Goal: Transaction & Acquisition: Subscribe to service/newsletter

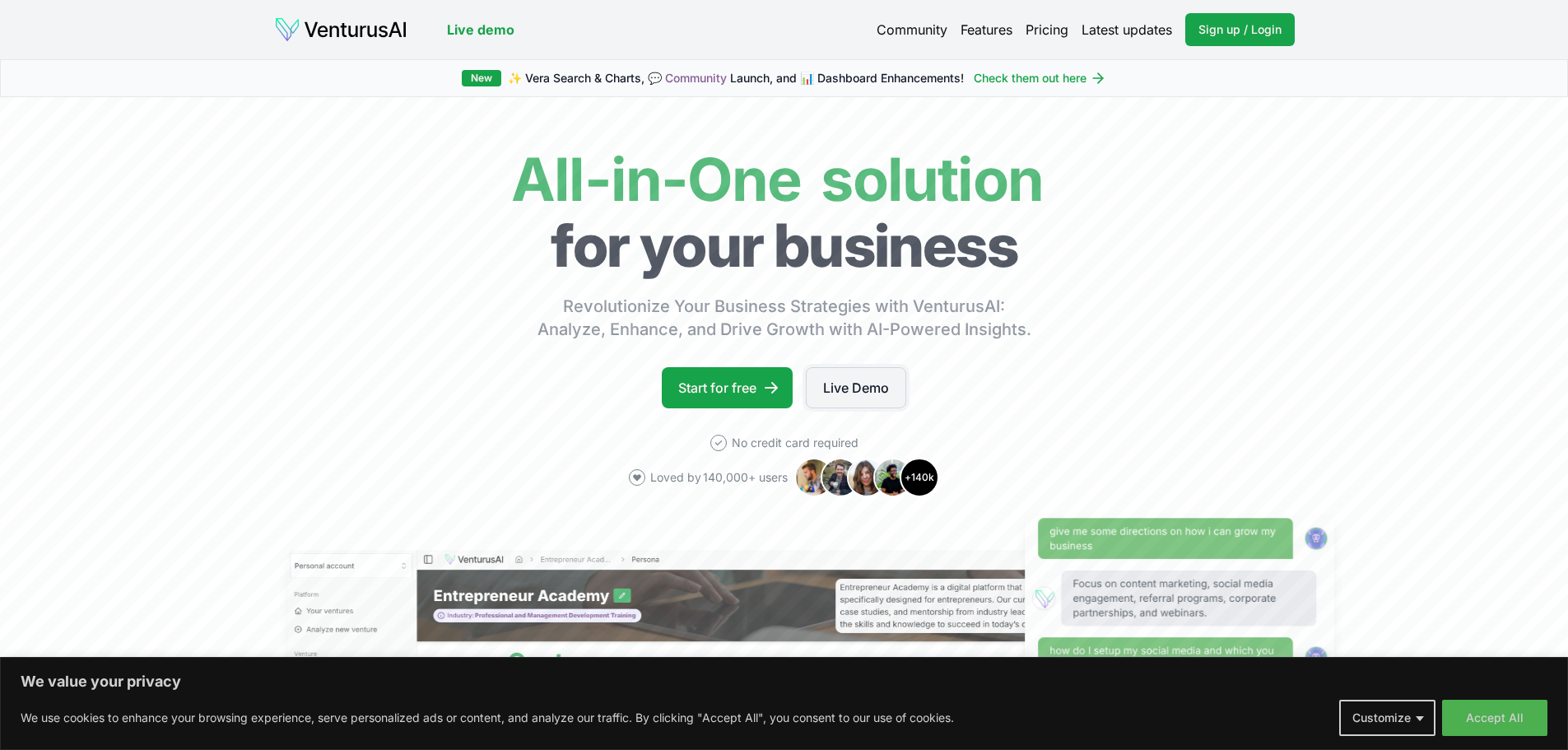
click at [848, 389] on link "Live Demo" at bounding box center [856, 388] width 101 height 42
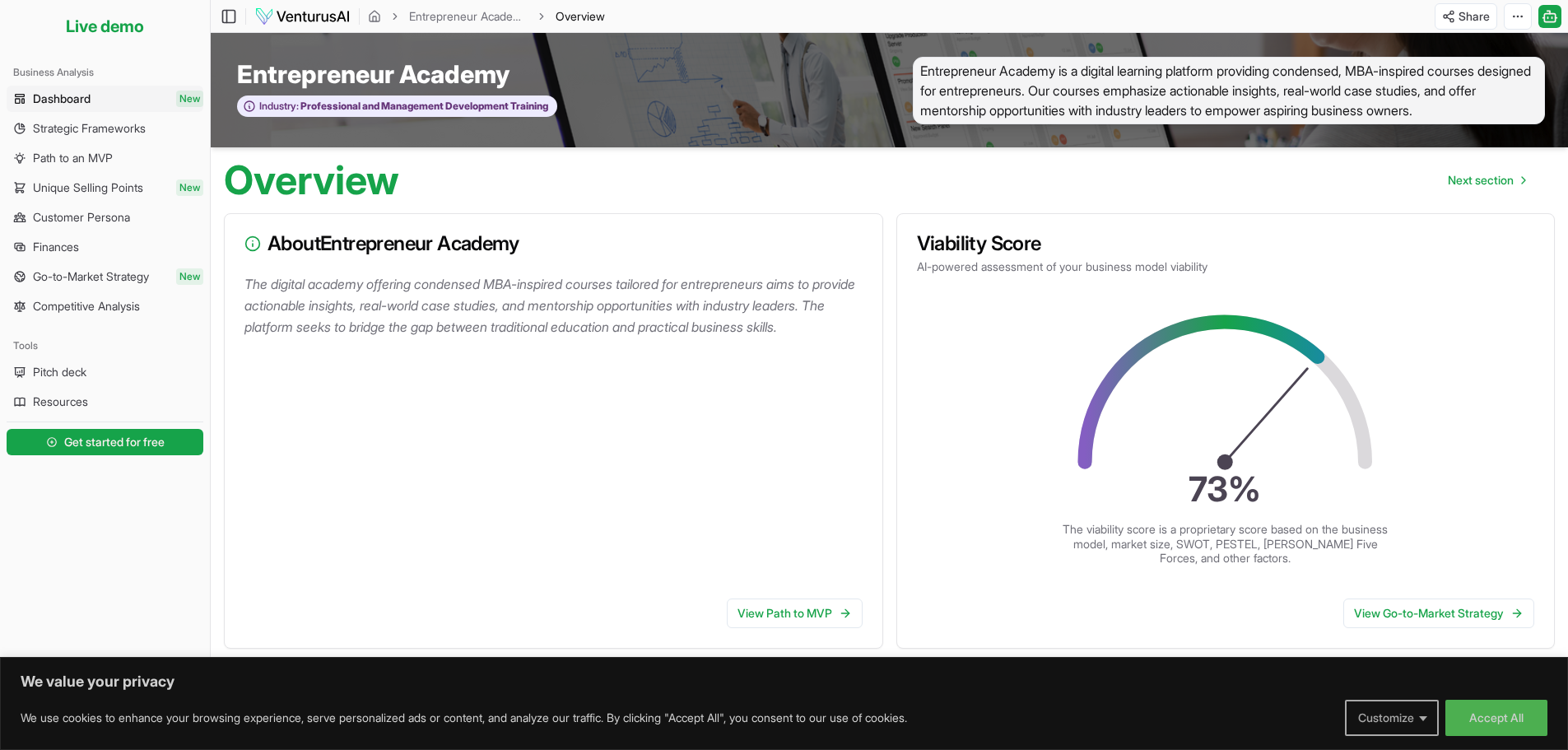
click at [1387, 712] on button "Customize" at bounding box center [1393, 718] width 94 height 36
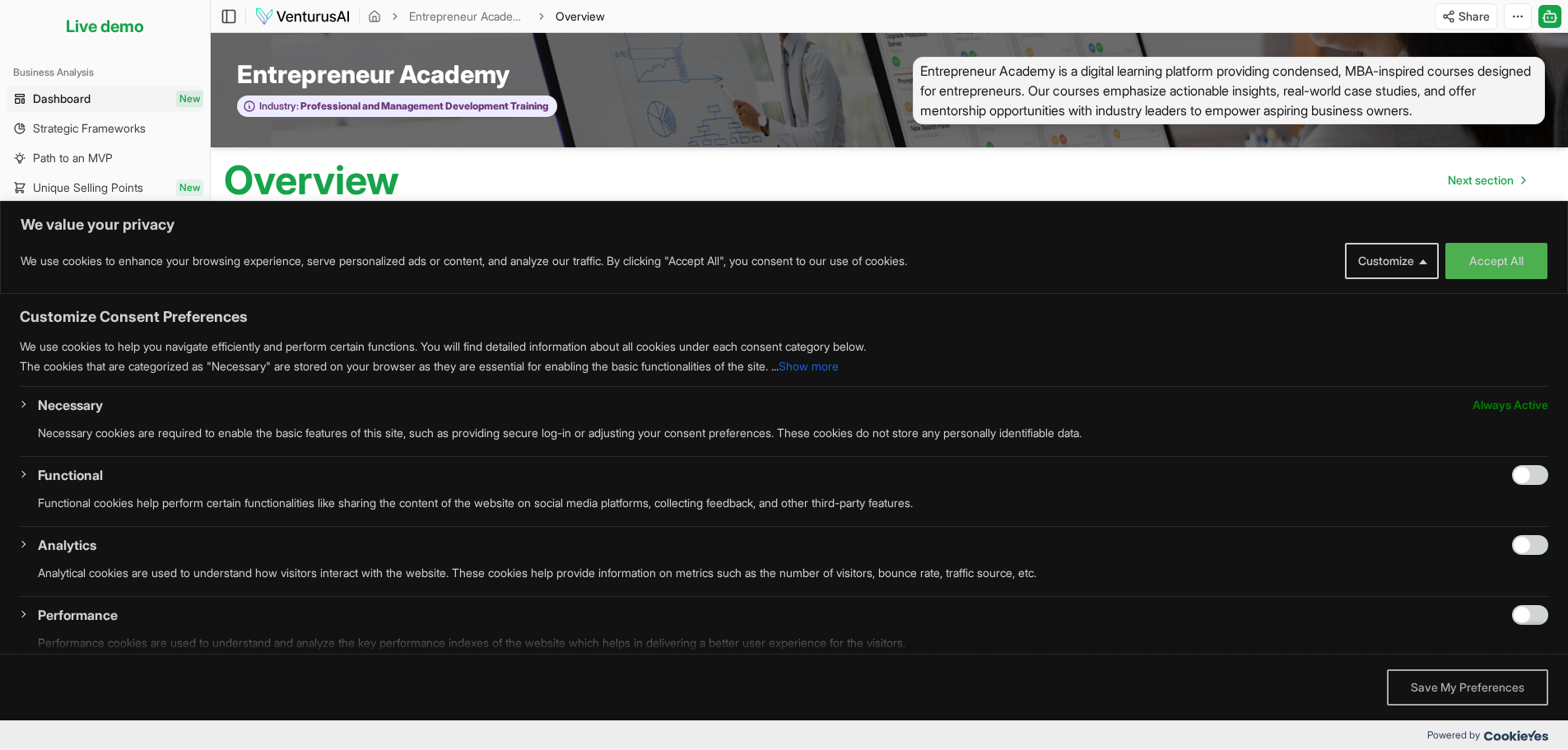
click at [1429, 689] on button "Save My Preferences" at bounding box center [1467, 687] width 162 height 36
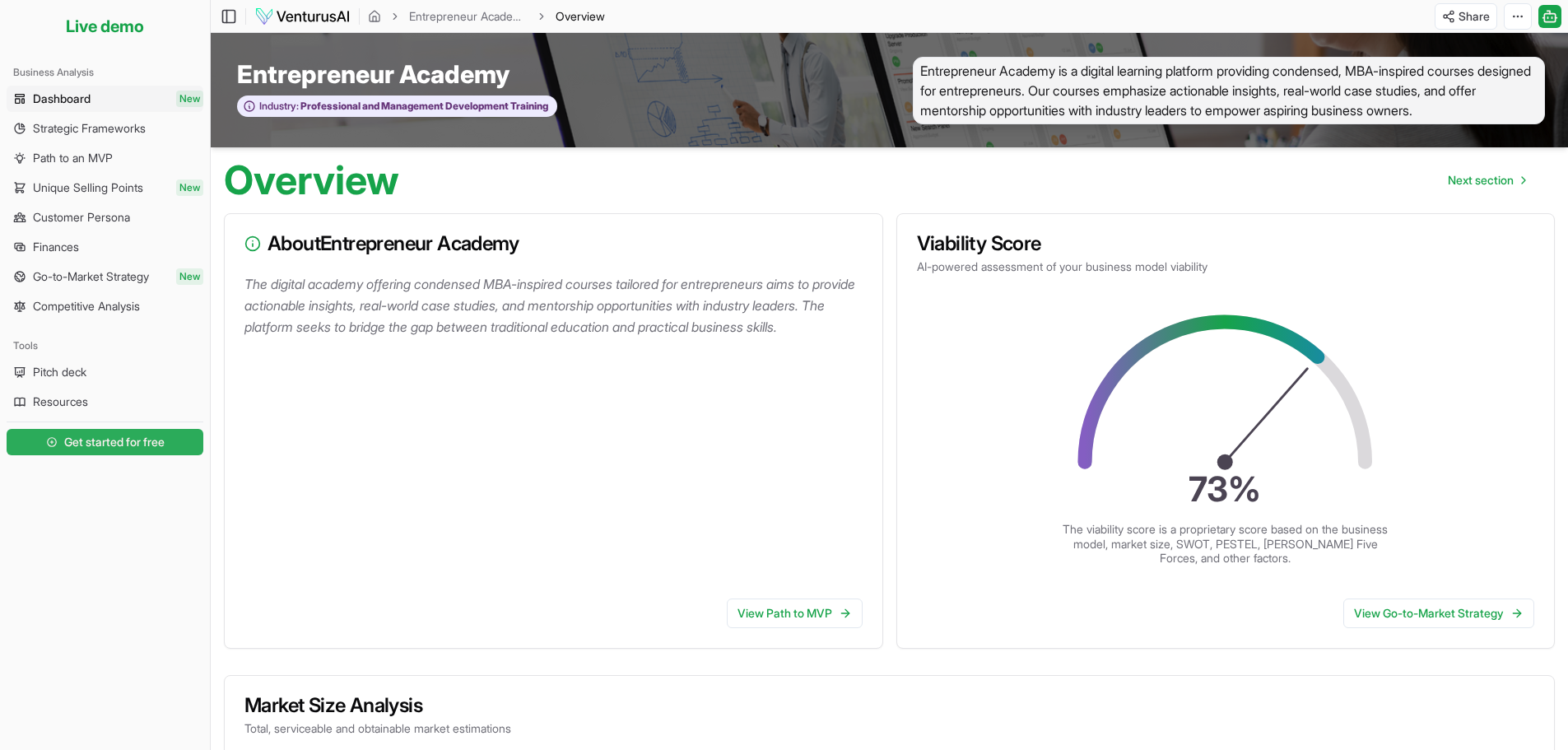
click at [104, 442] on span "Get started for free" at bounding box center [115, 442] width 101 height 17
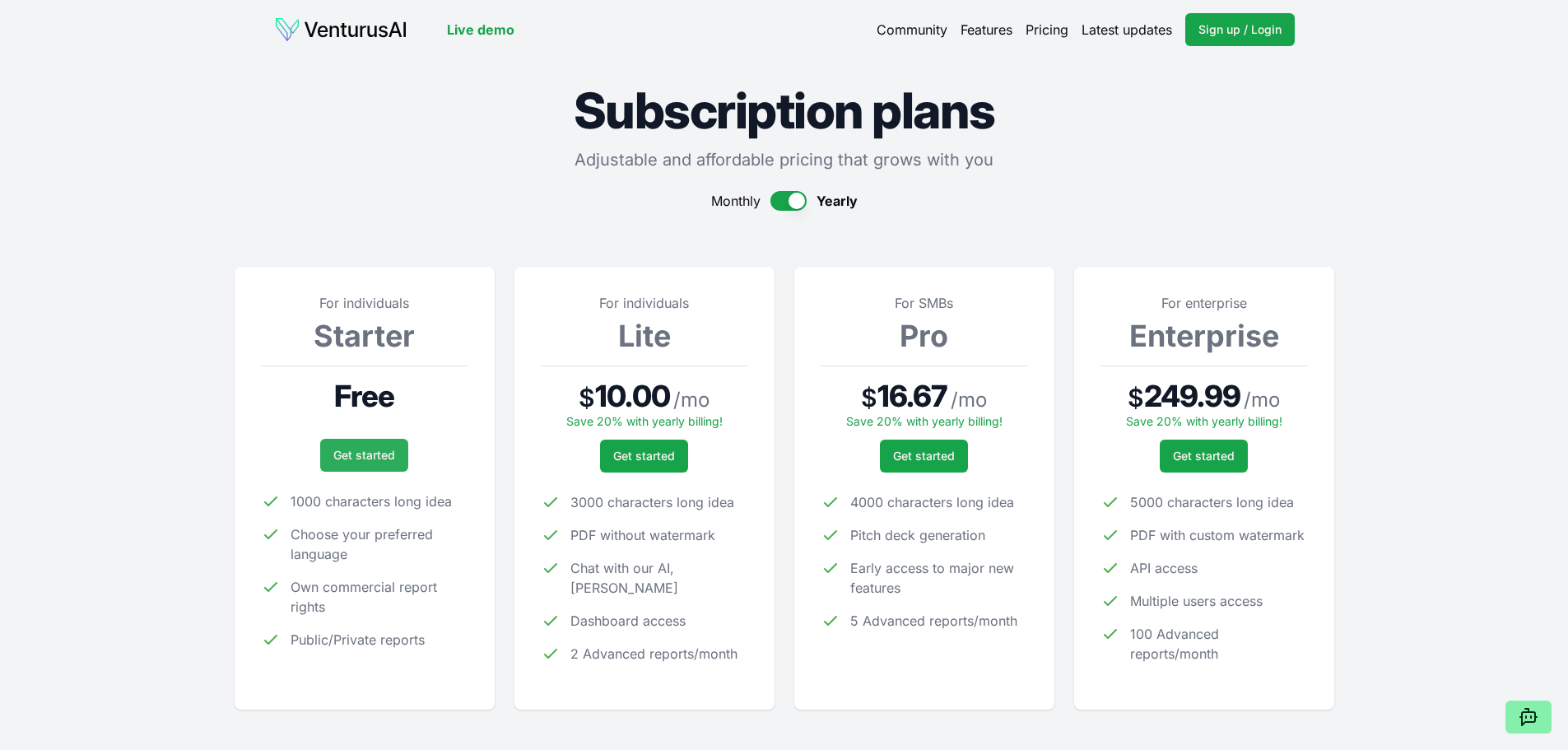
click at [357, 454] on link "Get started" at bounding box center [364, 455] width 88 height 33
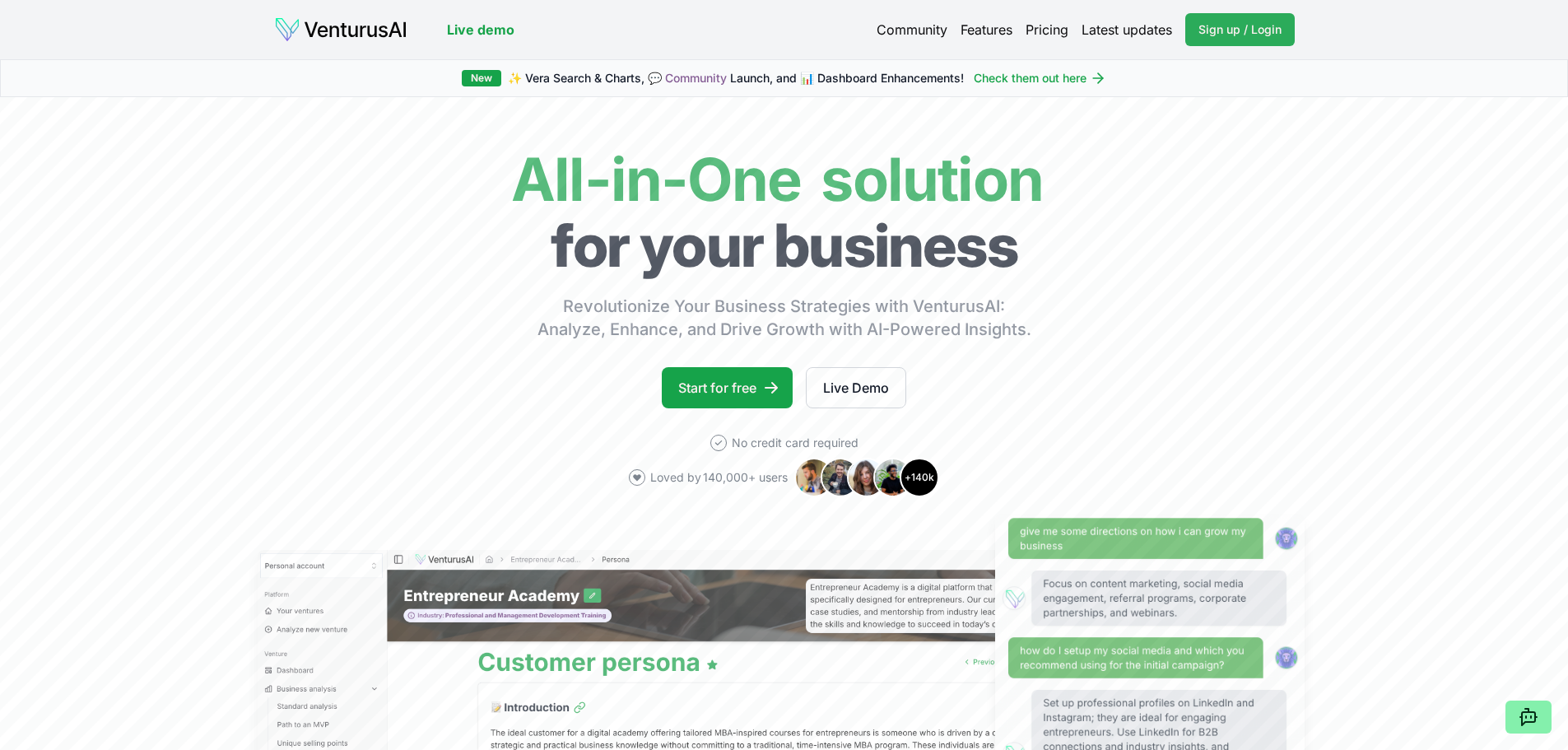
click at [1210, 30] on span "Sign up / Login" at bounding box center [1240, 30] width 83 height 17
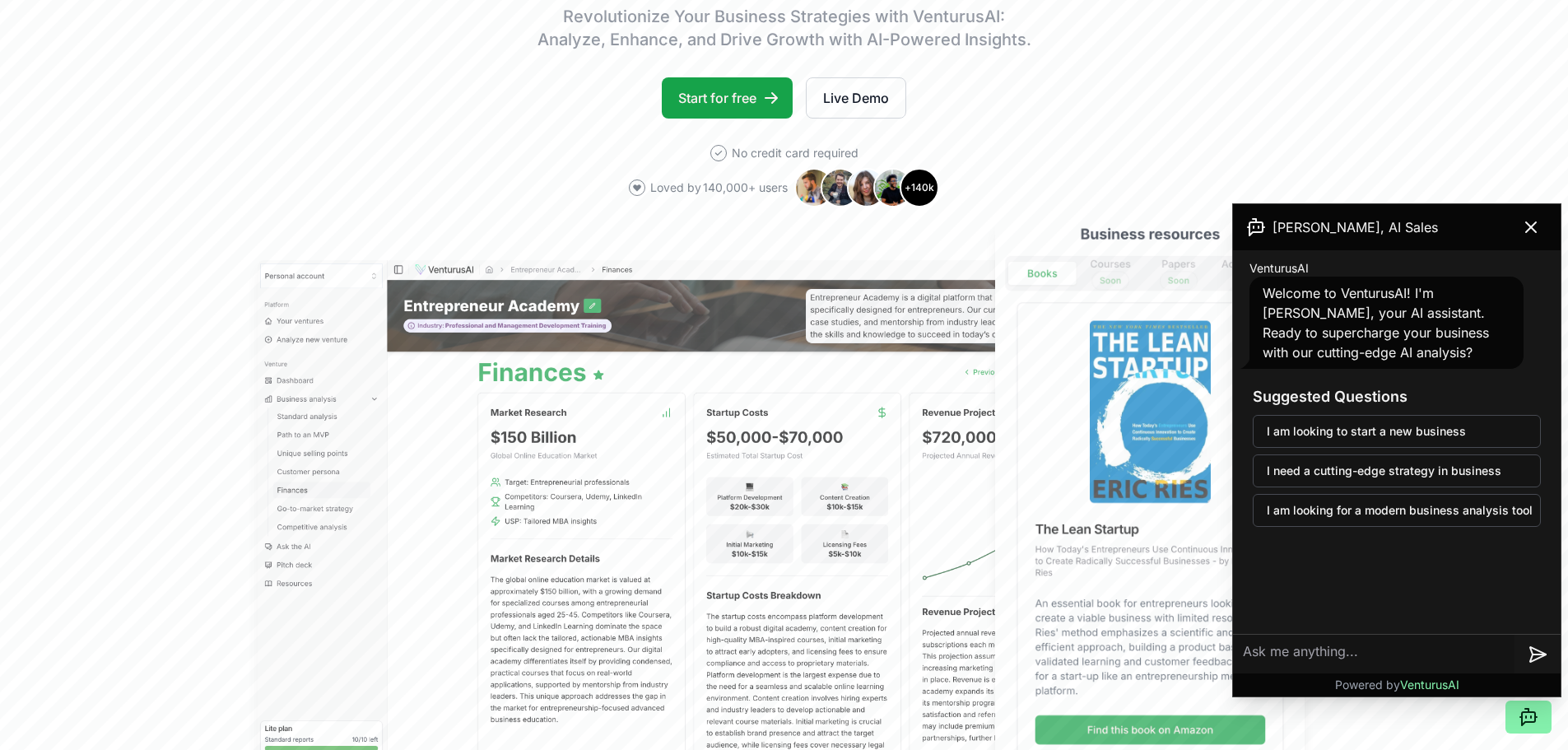
scroll to position [288, 0]
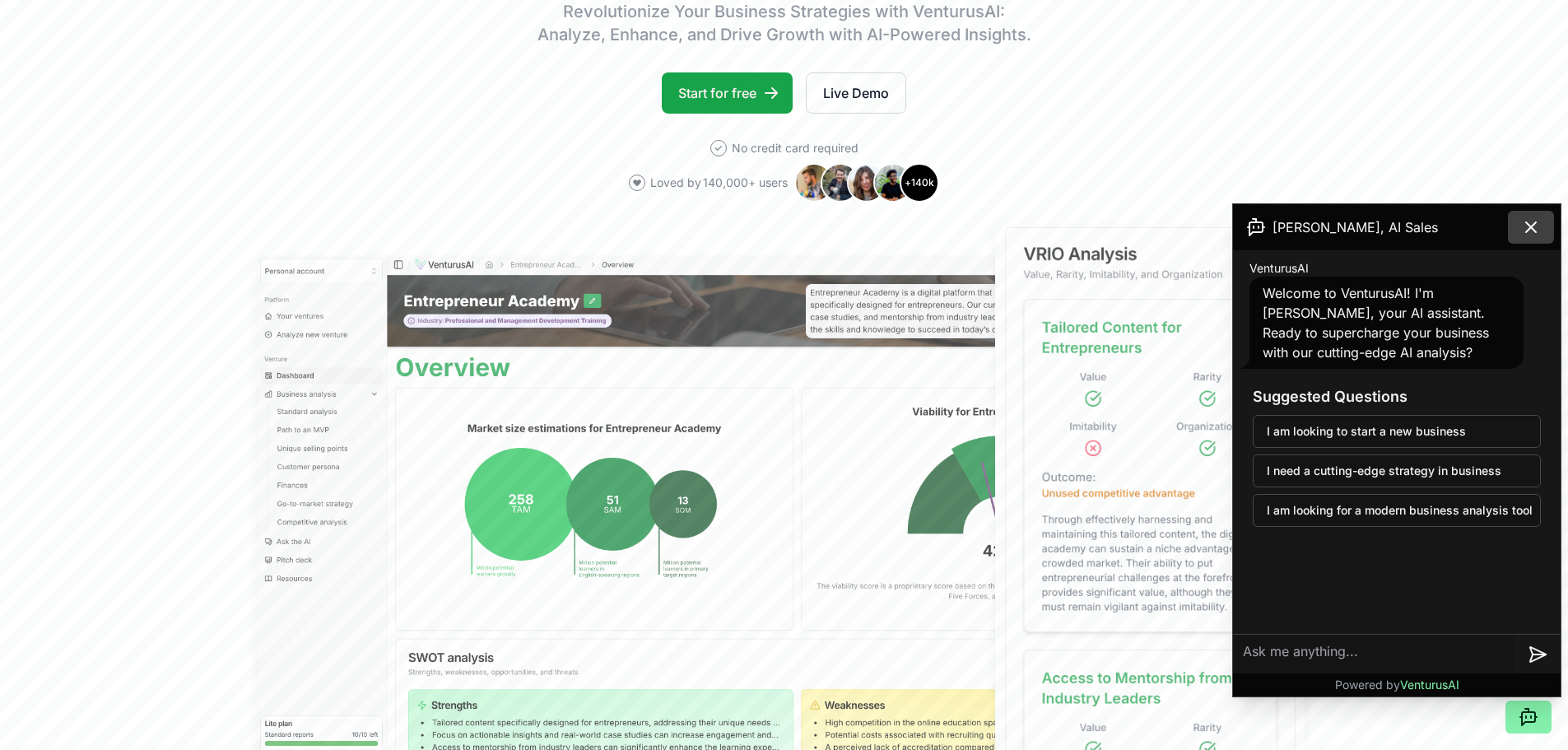
drag, startPoint x: 1579, startPoint y: 95, endPoint x: 1533, endPoint y: 222, distance: 135.1
click at [1533, 222] on icon at bounding box center [1531, 226] width 19 height 19
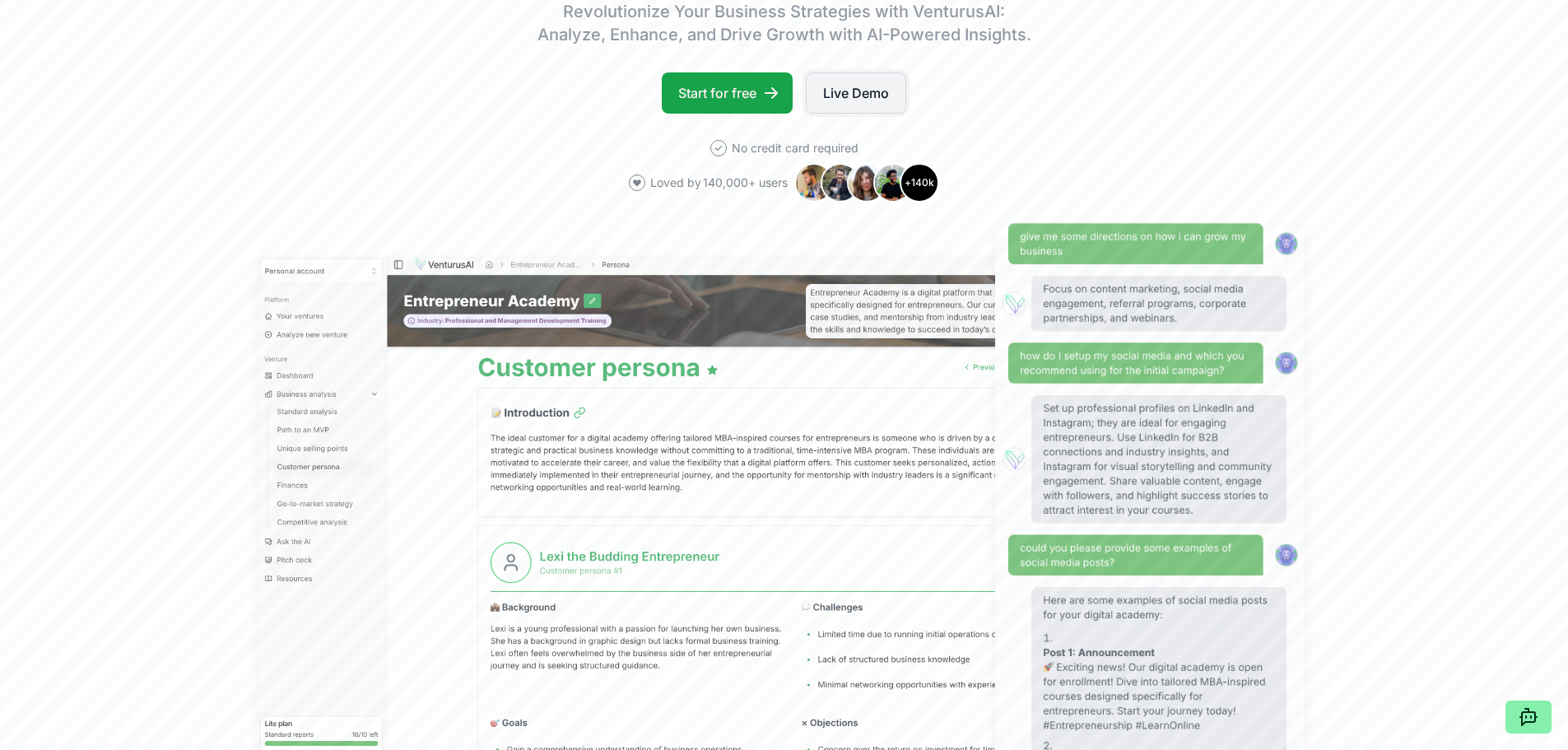
click at [838, 99] on link "Live Demo" at bounding box center [856, 92] width 101 height 42
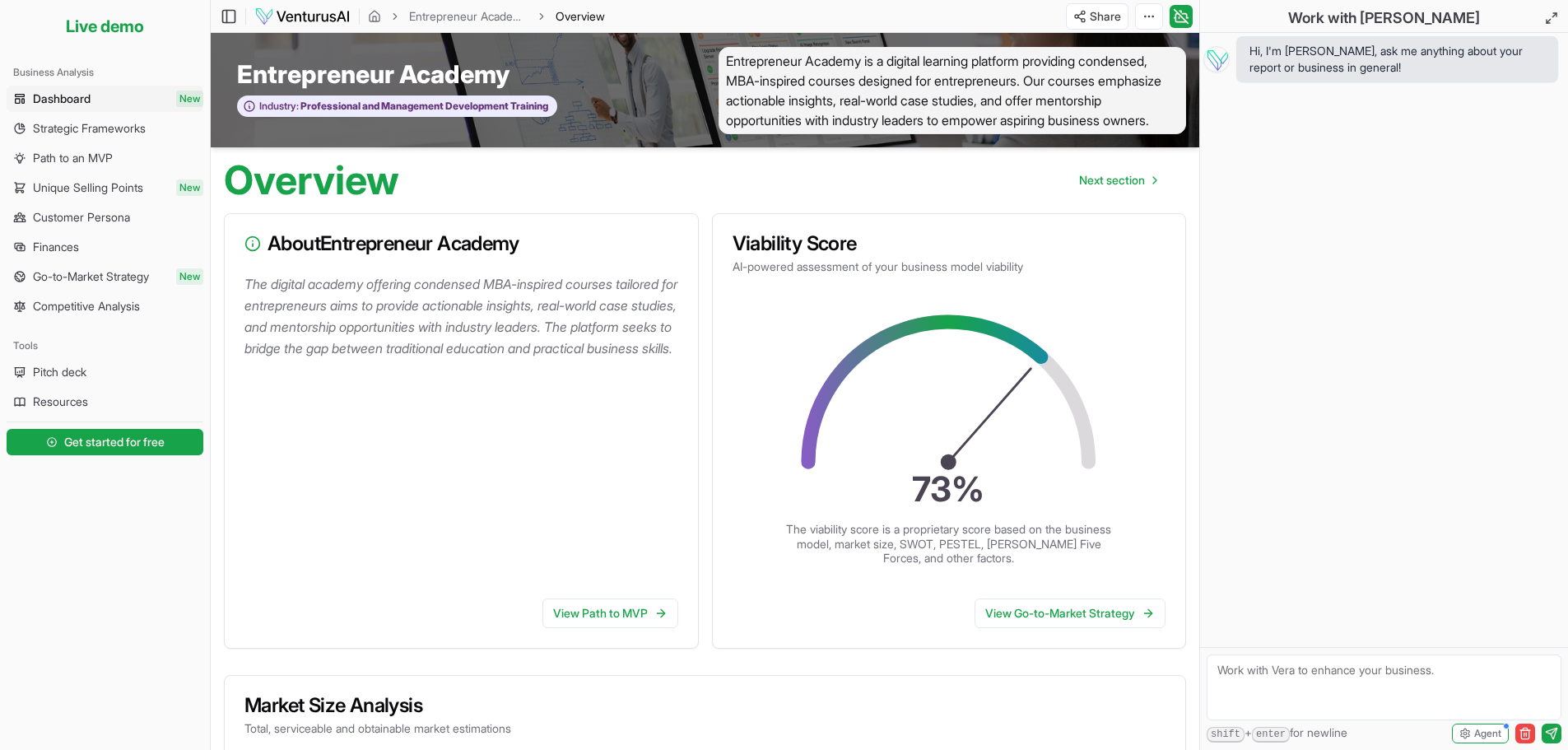
click at [90, 96] on span "Dashboard" at bounding box center [62, 99] width 57 height 17
drag, startPoint x: 1575, startPoint y: 109, endPoint x: 1574, endPoint y: 717, distance: 608.0
click at [1568, 715] on html "We value your privacy We use cookies to enhance your browsing experience, serve…" at bounding box center [784, 375] width 1568 height 750
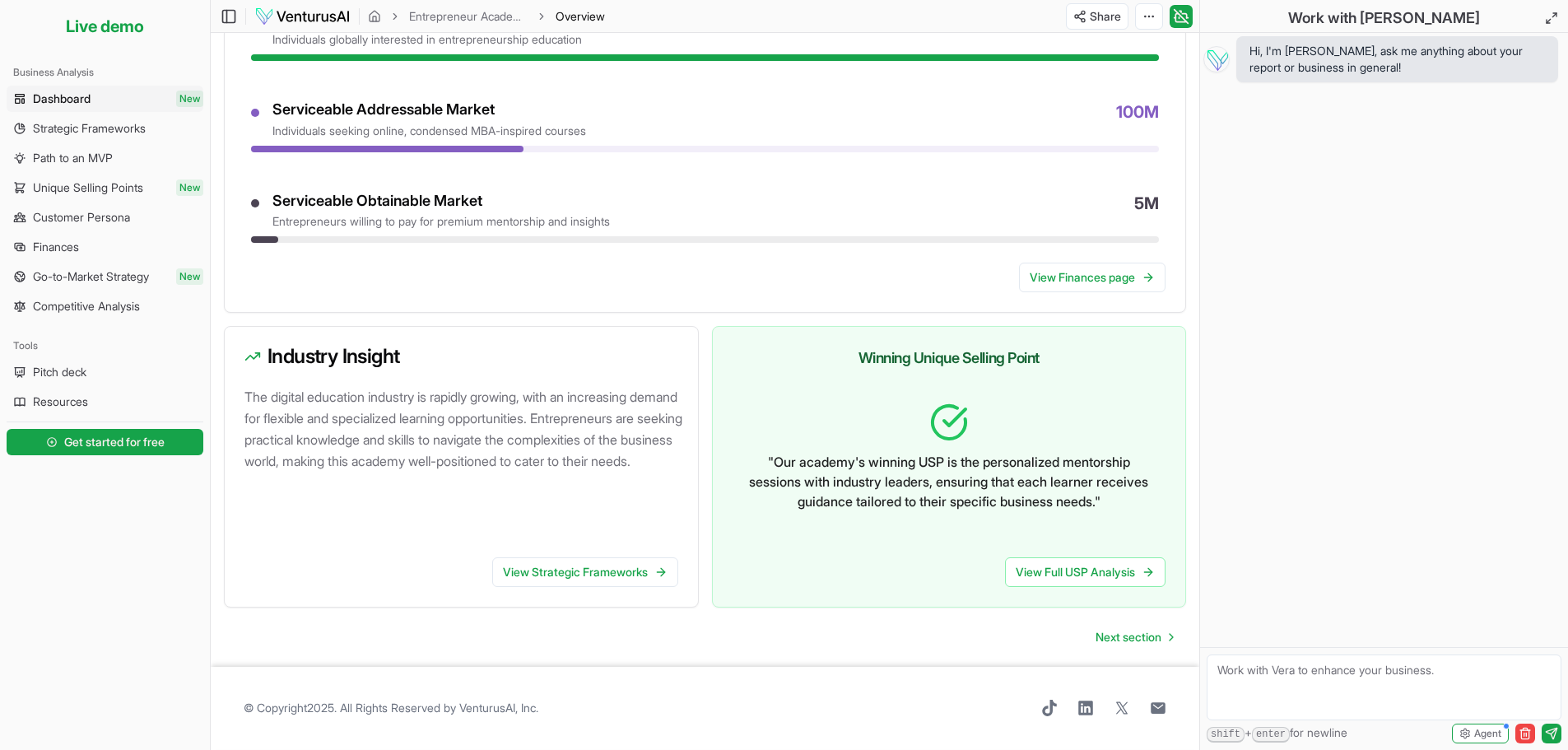
scroll to position [766, 0]
